Goal: Find specific page/section: Find specific page/section

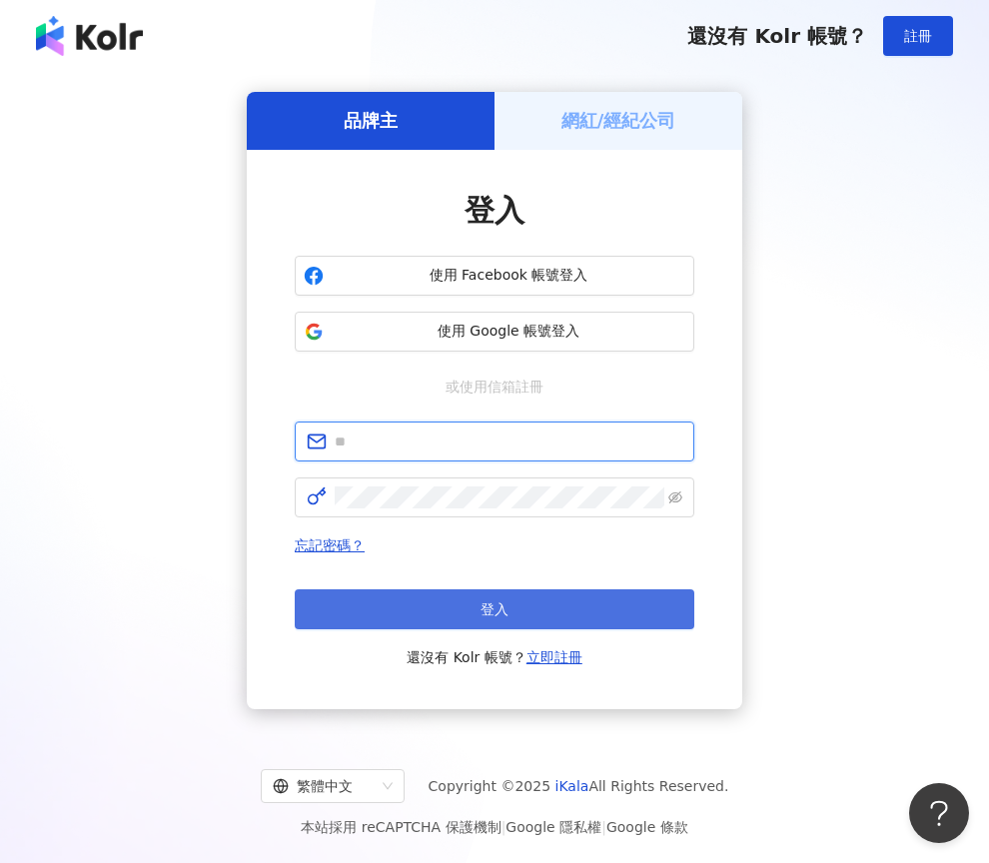
type input "**********"
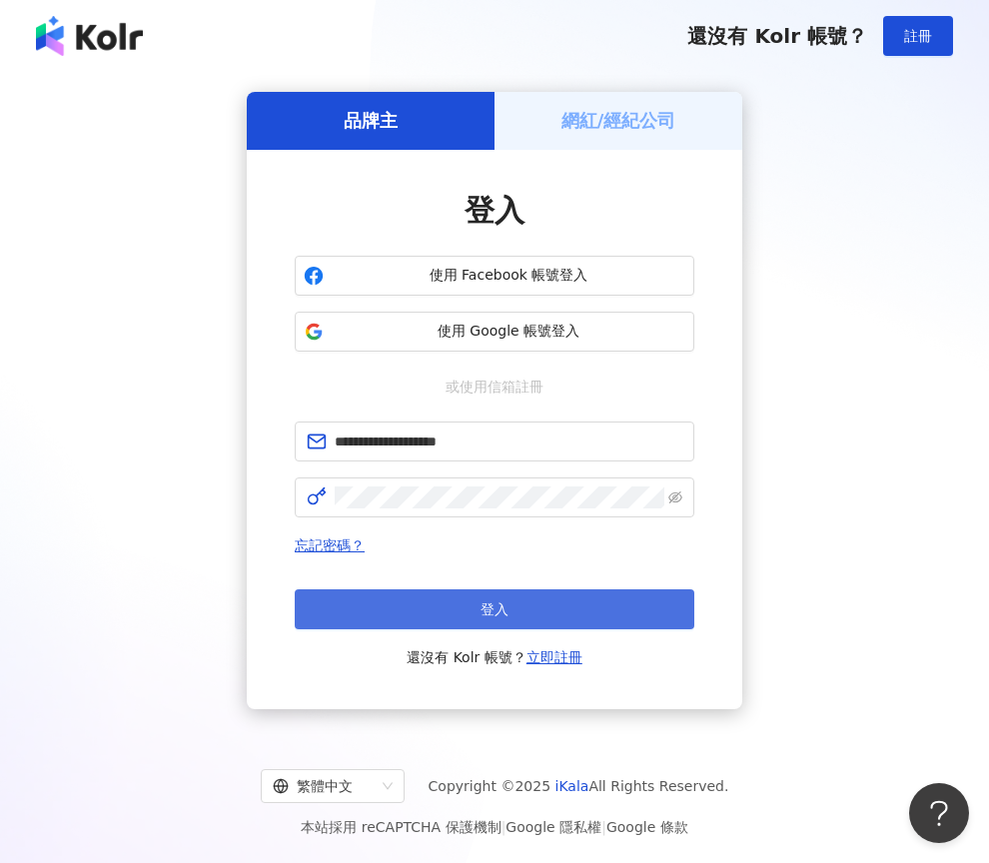
click at [503, 611] on span "登入" at bounding box center [494, 609] width 28 height 16
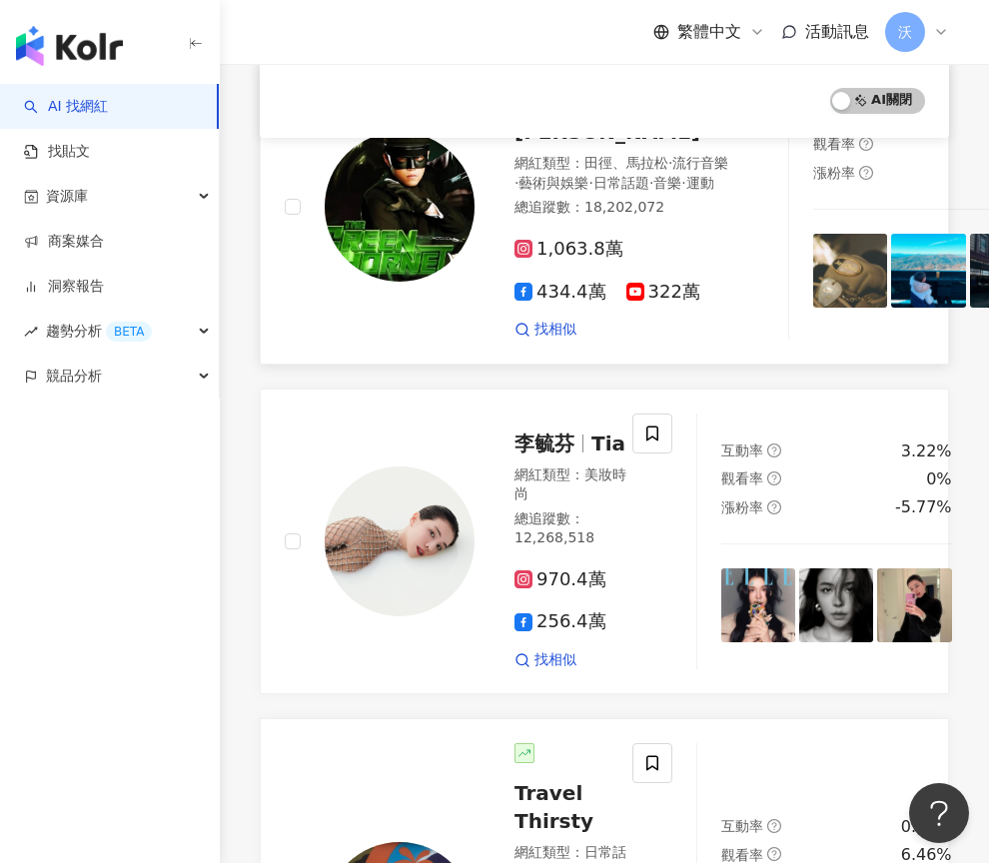
scroll to position [899, 0]
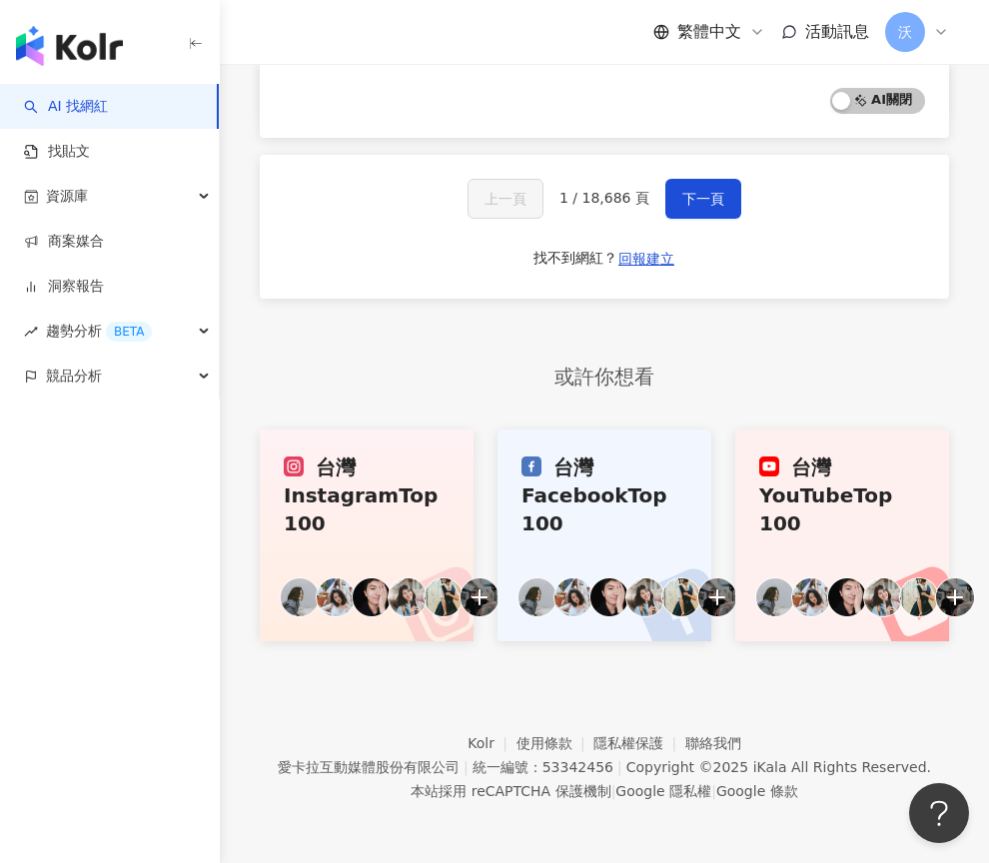
scroll to position [5149, 0]
click at [708, 195] on span "下一頁" at bounding box center [703, 199] width 42 height 16
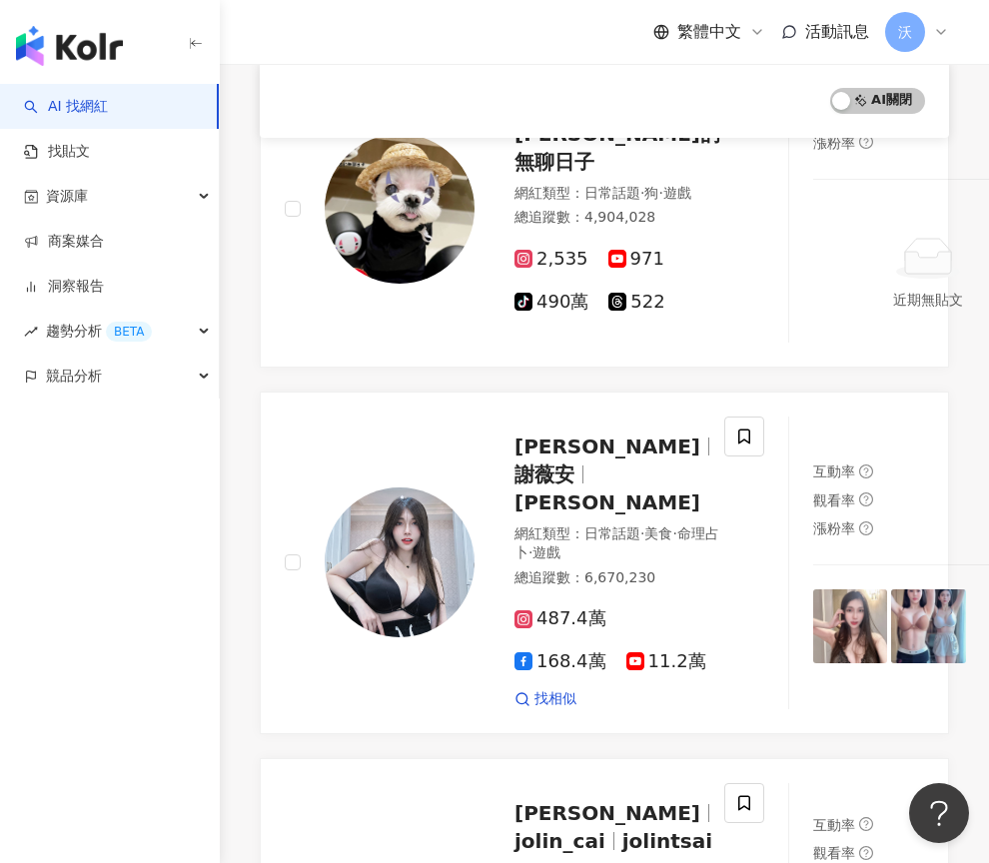
scroll to position [5002, 0]
